Goal: Information Seeking & Learning: Learn about a topic

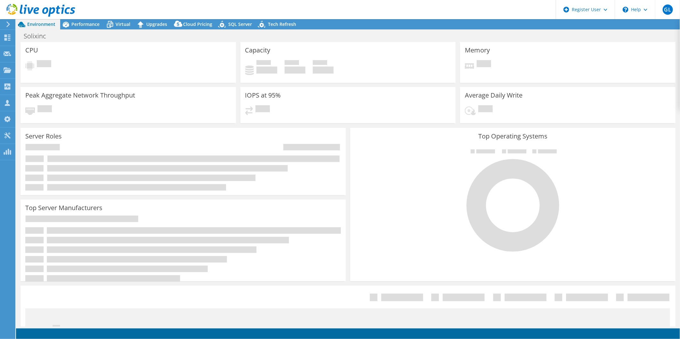
select select "USD"
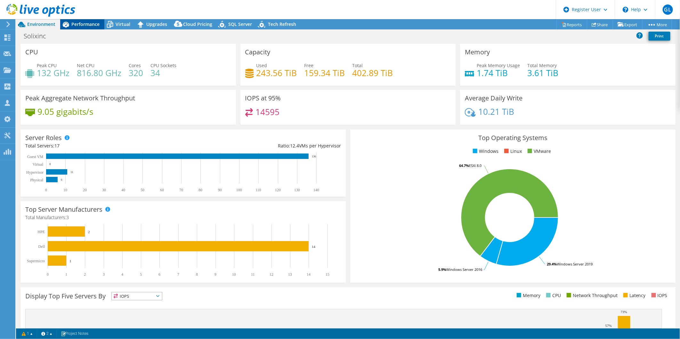
click at [77, 23] on span "Performance" at bounding box center [85, 24] width 28 height 6
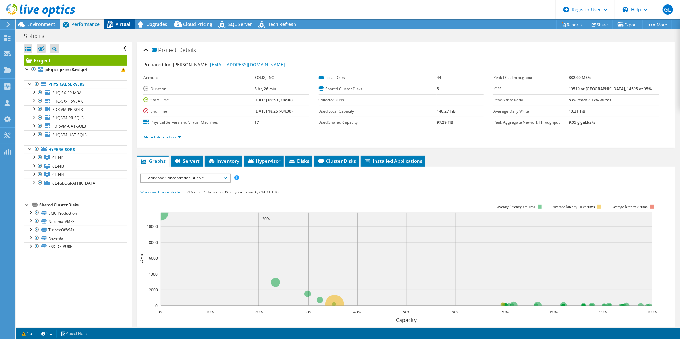
click at [119, 24] on span "Virtual" at bounding box center [123, 24] width 15 height 6
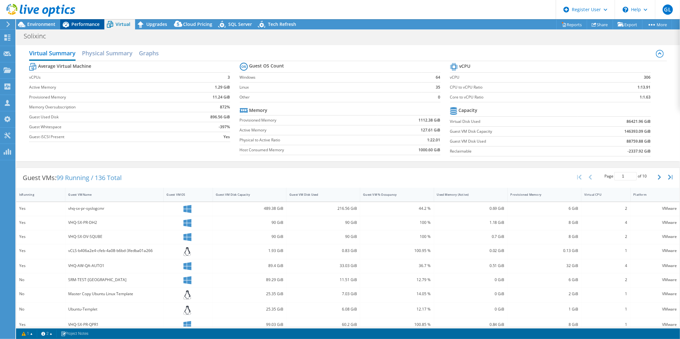
click at [91, 26] on span "Performance" at bounding box center [85, 24] width 28 height 6
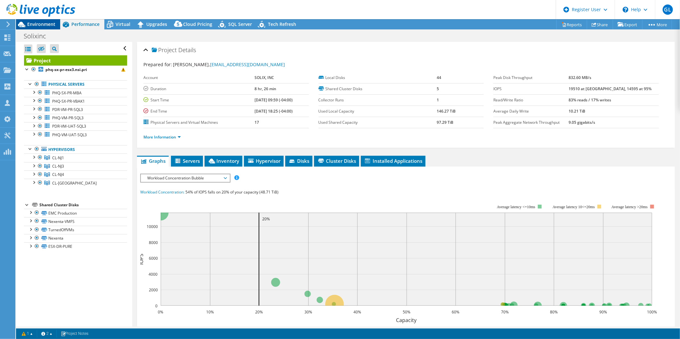
click at [49, 23] on span "Environment" at bounding box center [41, 24] width 28 height 6
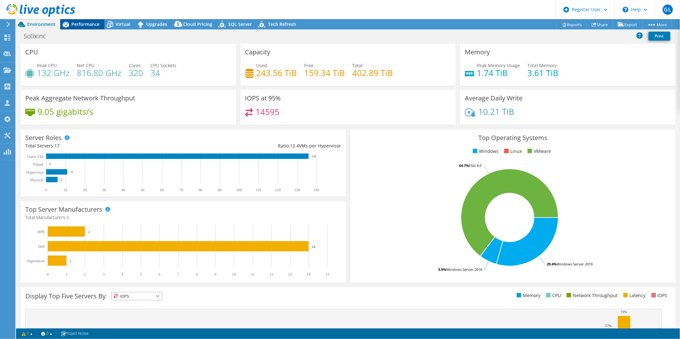
click at [98, 26] on span "Performance" at bounding box center [85, 24] width 28 height 6
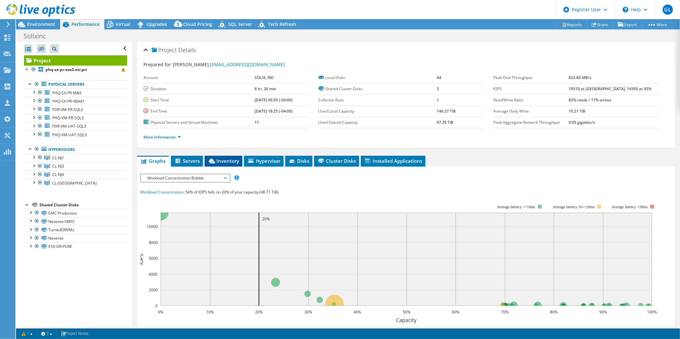
click at [231, 158] on span "Inventory" at bounding box center [223, 161] width 31 height 6
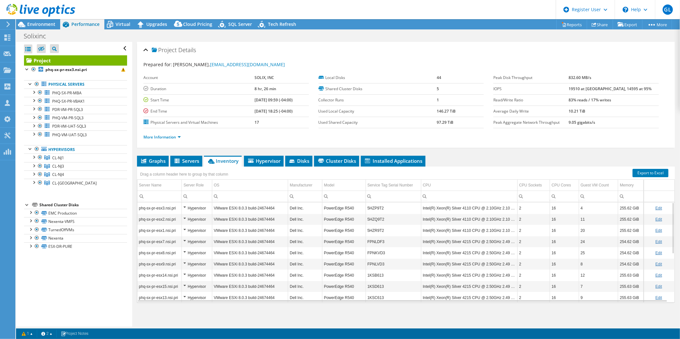
scroll to position [94, 0]
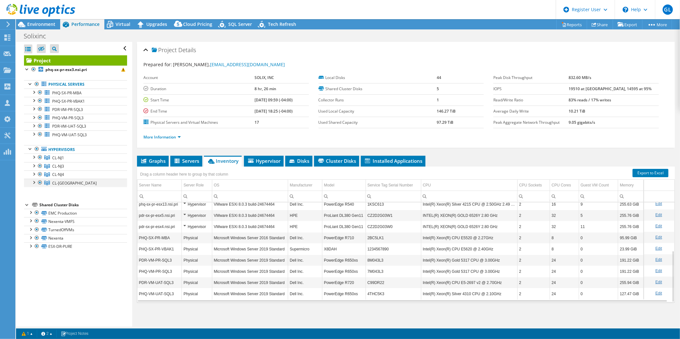
click at [39, 183] on div at bounding box center [40, 183] width 6 height 8
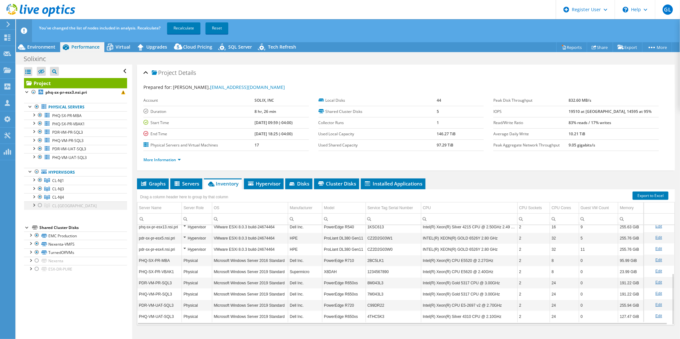
click at [40, 205] on div at bounding box center [40, 206] width 6 height 8
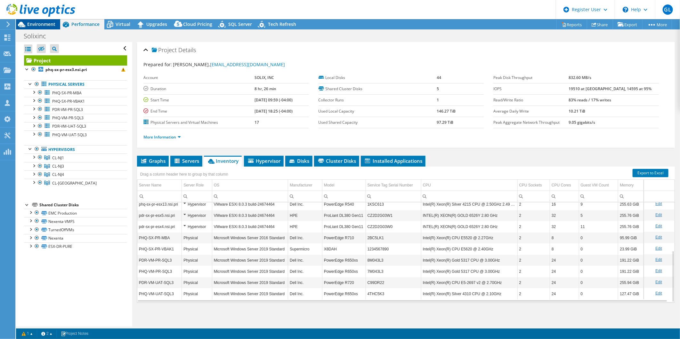
click at [40, 25] on span "Environment" at bounding box center [41, 24] width 28 height 6
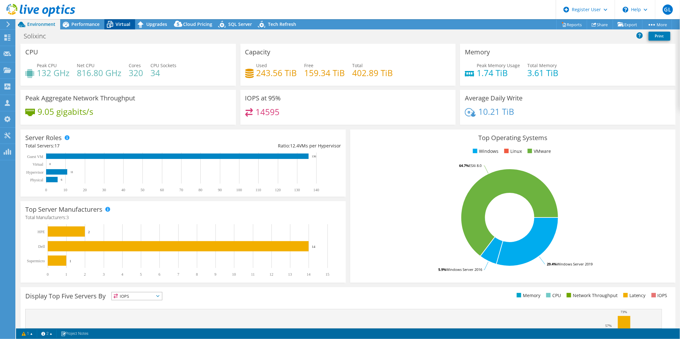
click at [126, 20] on div "Virtual" at bounding box center [119, 24] width 31 height 10
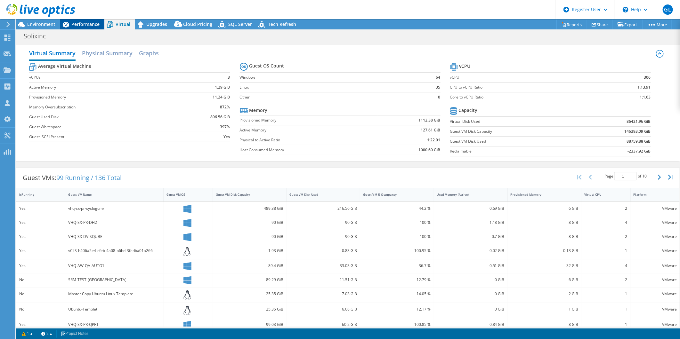
click at [85, 23] on span "Performance" at bounding box center [85, 24] width 28 height 6
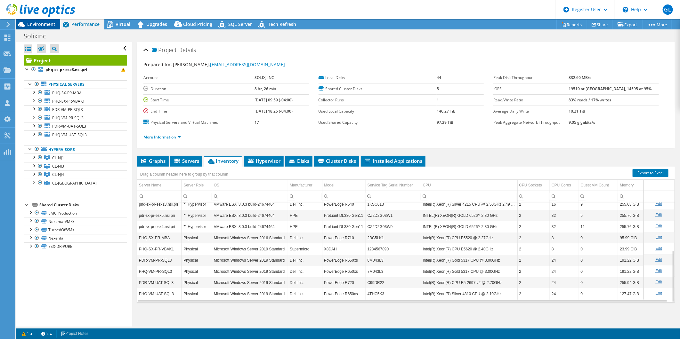
click at [37, 22] on span "Environment" at bounding box center [41, 24] width 28 height 6
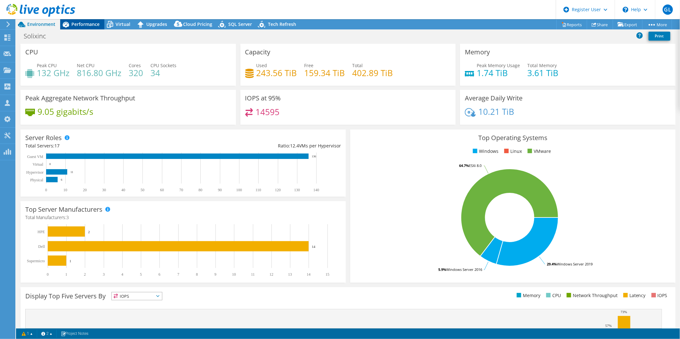
click at [73, 26] on span "Performance" at bounding box center [85, 24] width 28 height 6
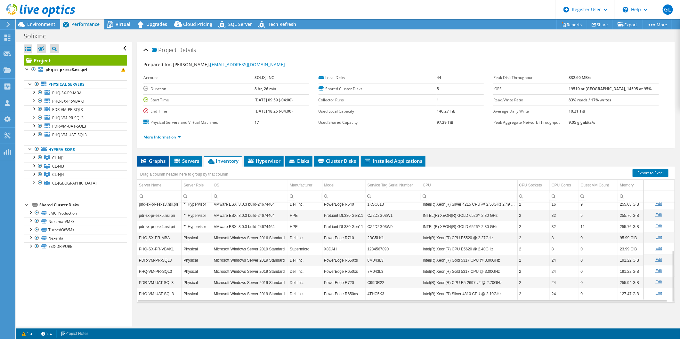
click at [153, 163] on span "Graphs" at bounding box center [152, 161] width 25 height 6
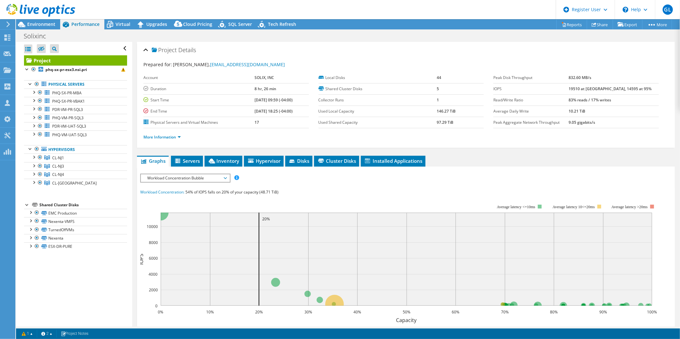
click at [176, 176] on span "Workload Concentration Bubble" at bounding box center [185, 179] width 82 height 8
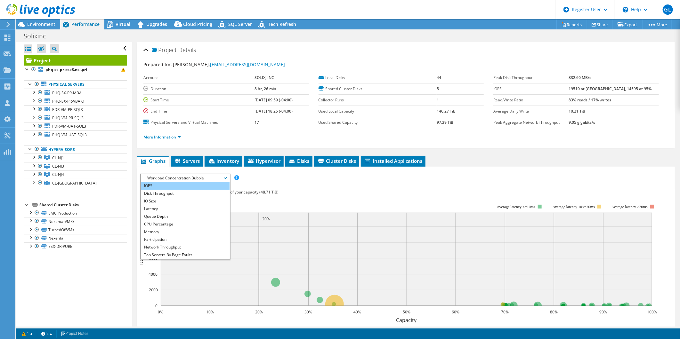
click at [182, 185] on li "IOPS" at bounding box center [185, 186] width 89 height 8
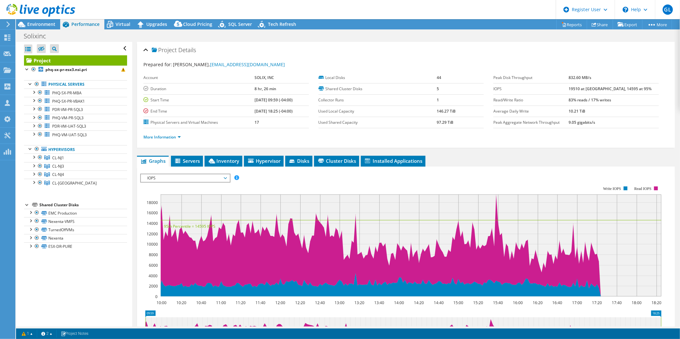
click at [203, 179] on span "IOPS" at bounding box center [185, 179] width 82 height 8
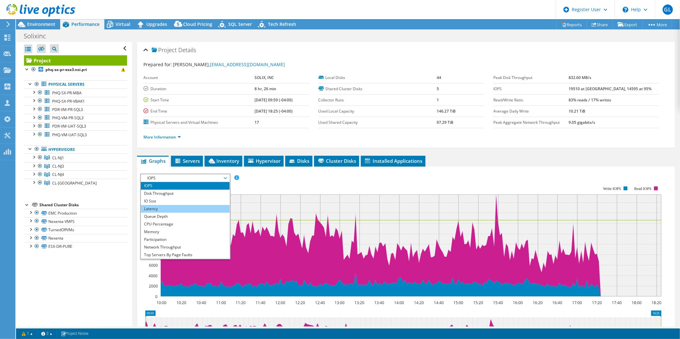
click at [201, 205] on li "Latency" at bounding box center [185, 209] width 89 height 8
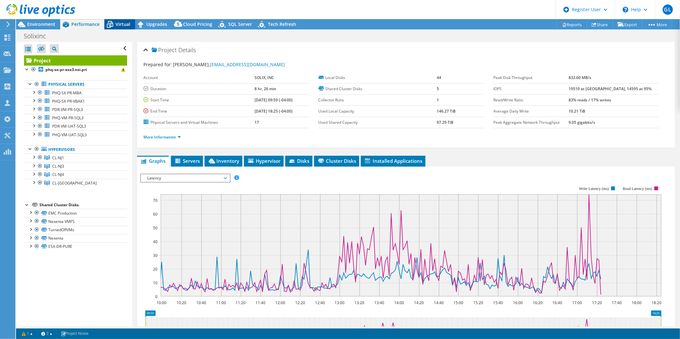
click at [115, 28] on icon at bounding box center [109, 24] width 11 height 11
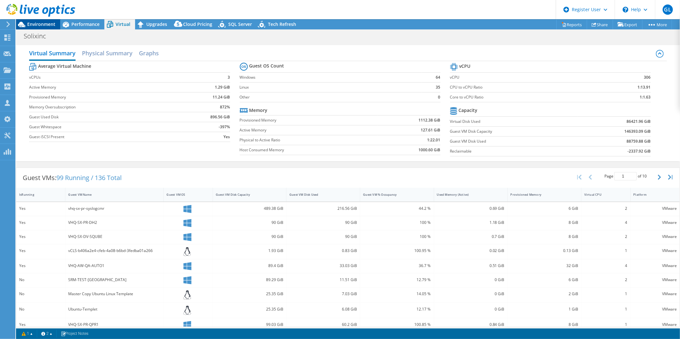
click at [34, 24] on span "Environment" at bounding box center [41, 24] width 28 height 6
